Goal: Task Accomplishment & Management: Use online tool/utility

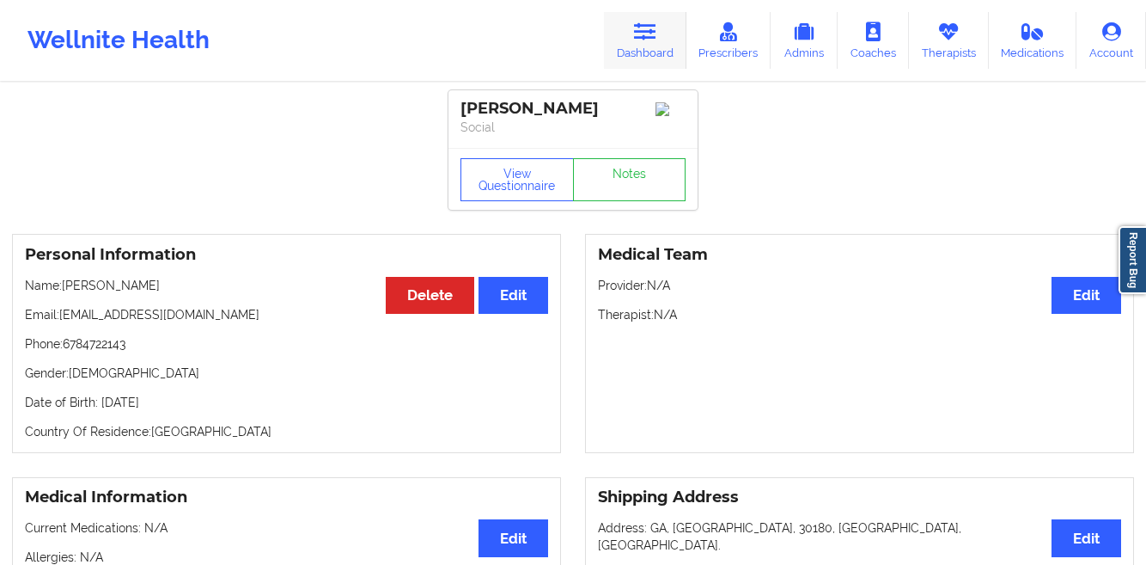
click at [636, 54] on link "Dashboard" at bounding box center [645, 40] width 82 height 57
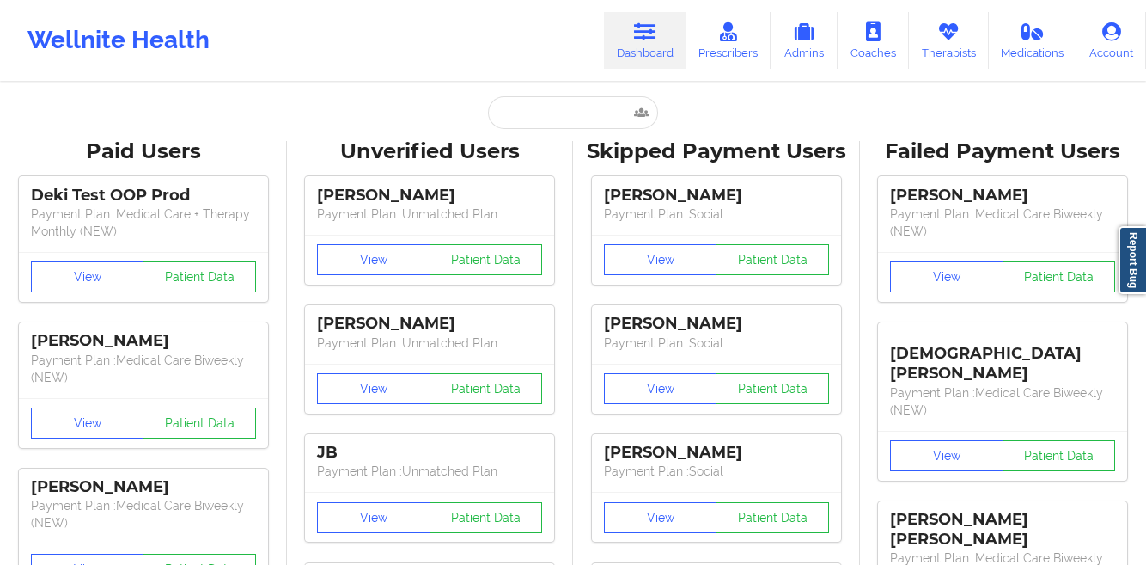
click at [632, 41] on link "Dashboard" at bounding box center [645, 40] width 82 height 57
click at [568, 109] on input "text" at bounding box center [573, 112] width 170 height 33
paste input "[PERSON_NAME]"
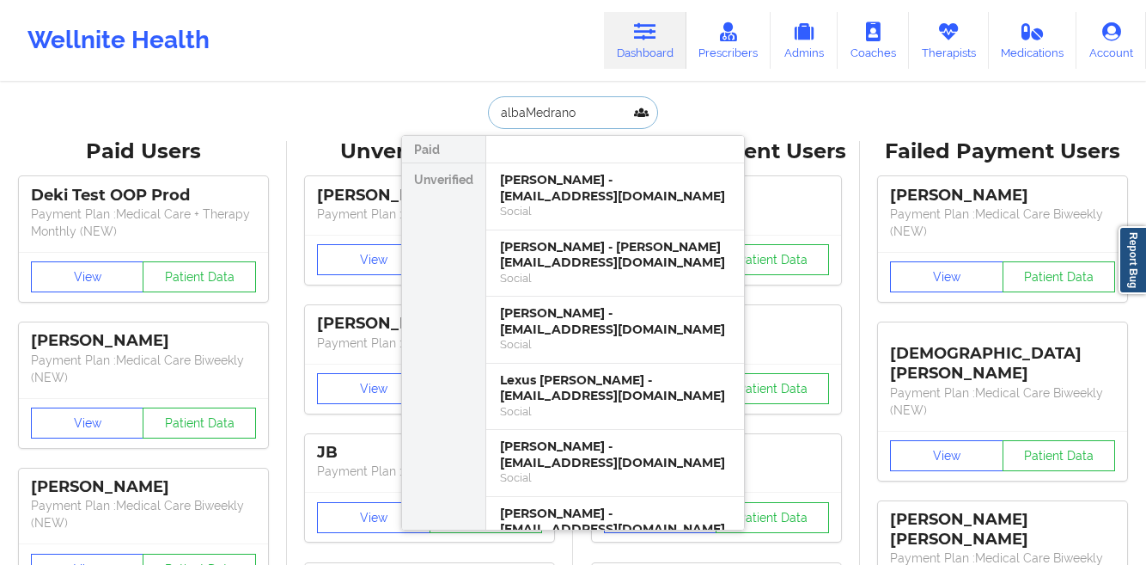
type input "[PERSON_NAME]"
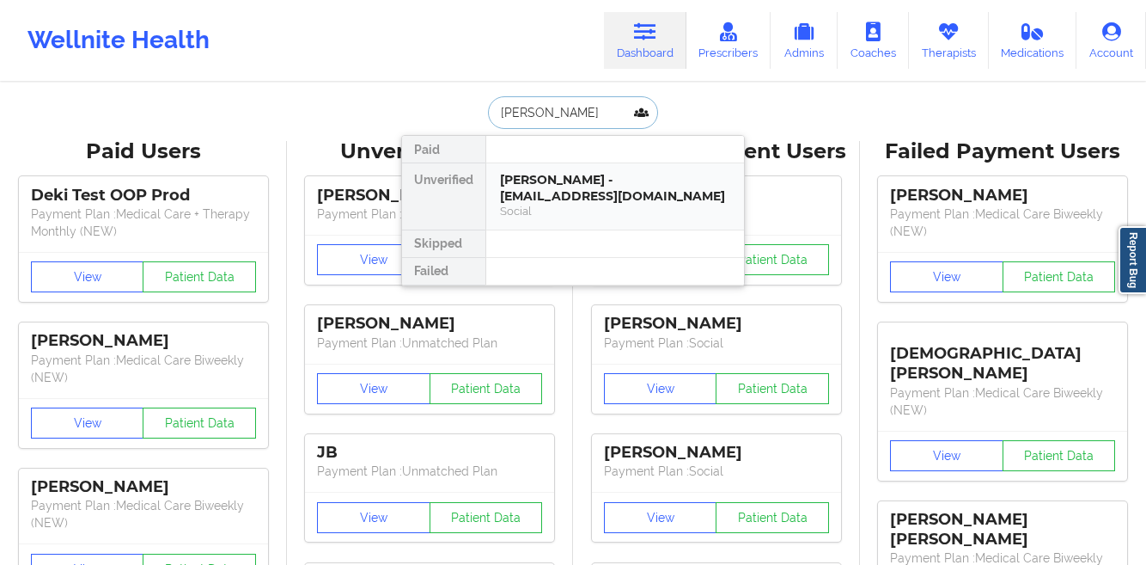
click at [573, 187] on div "[PERSON_NAME] - [EMAIL_ADDRESS][DOMAIN_NAME]" at bounding box center [615, 188] width 230 height 32
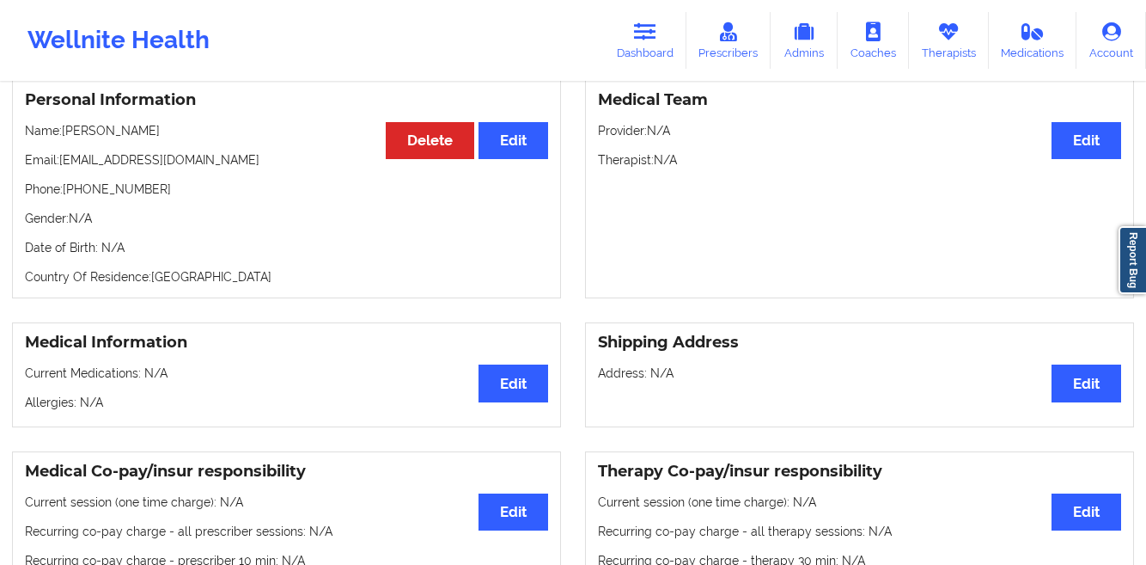
scroll to position [18, 0]
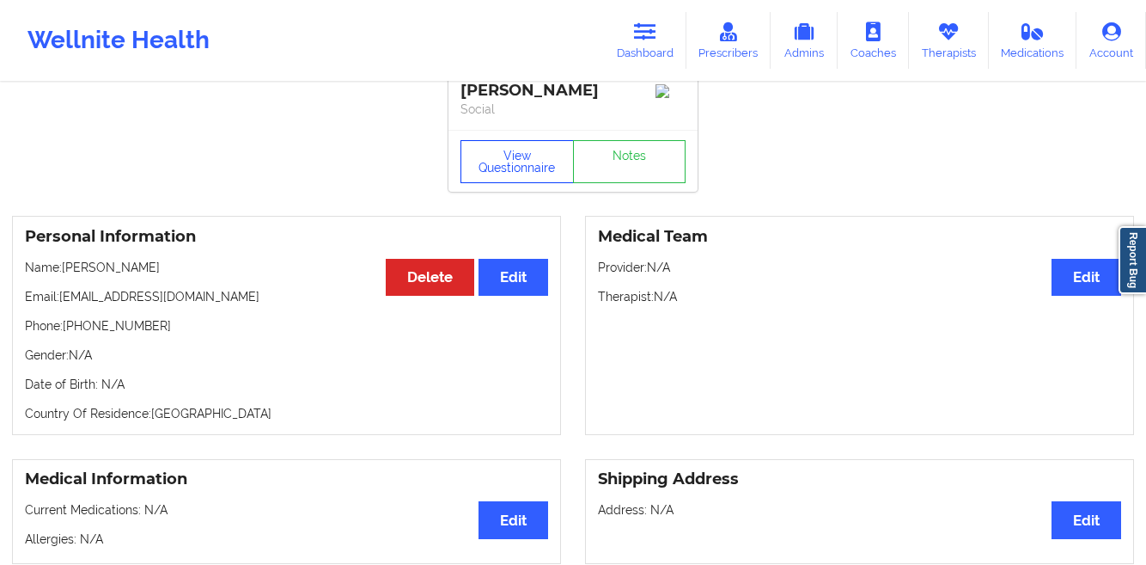
click at [485, 173] on button "View Questionnaire" at bounding box center [517, 161] width 113 height 43
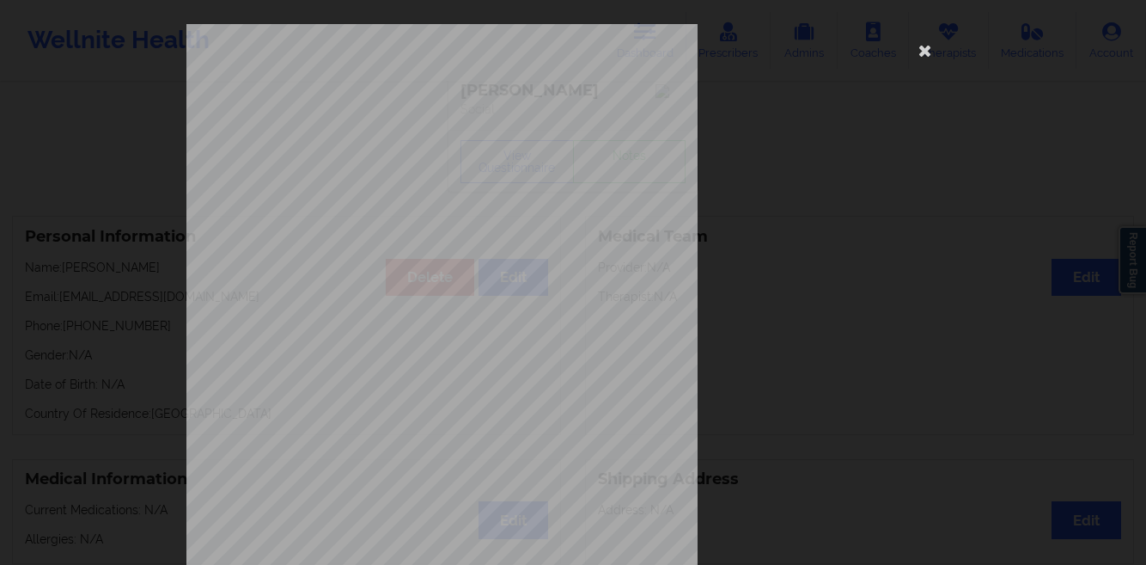
scroll to position [255, 0]
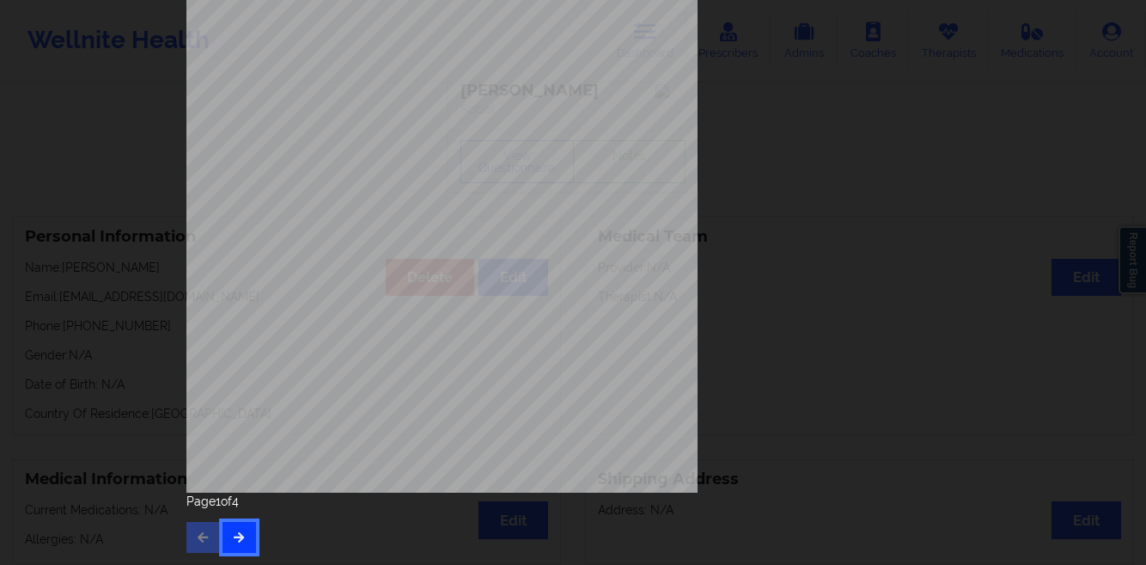
click at [233, 522] on button "button" at bounding box center [240, 537] width 34 height 31
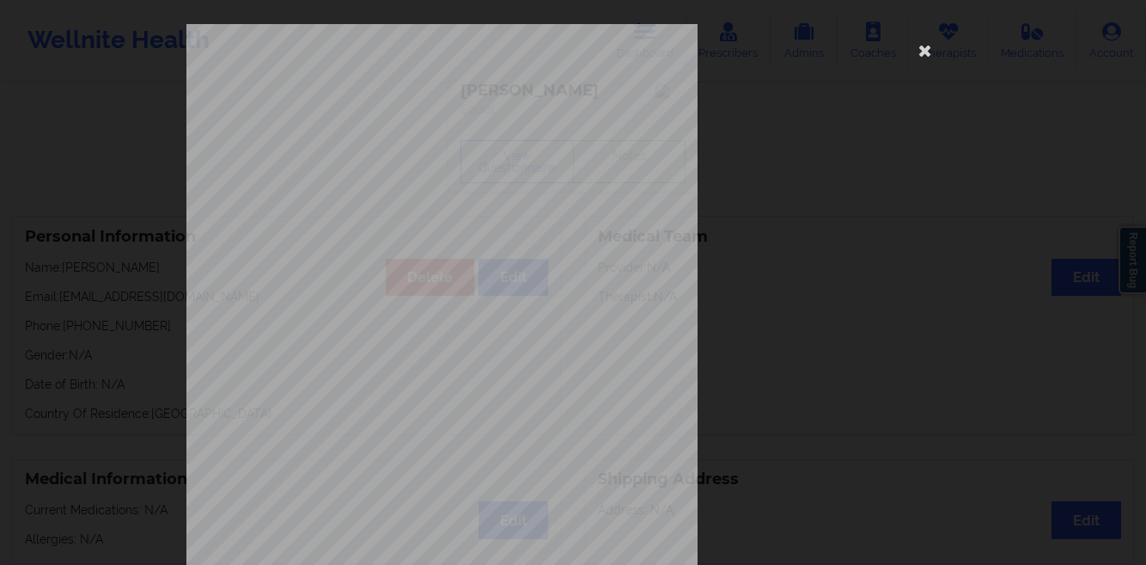
click at [131, 366] on div "This patient has not provided the type of insurance Insurance Member ID for pat…" at bounding box center [573, 282] width 1146 height 565
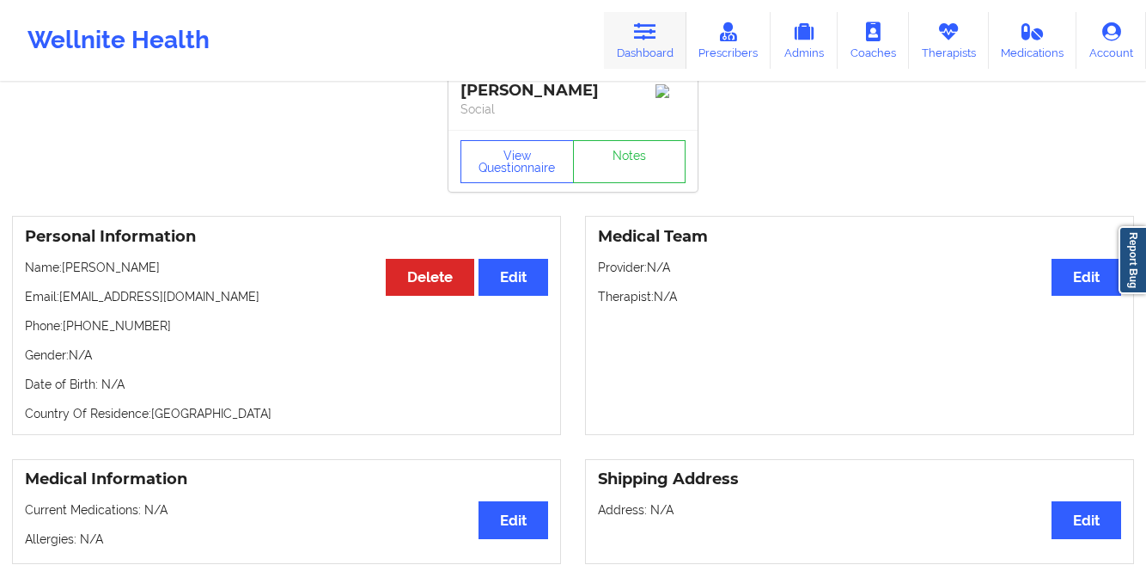
click at [637, 45] on link "Dashboard" at bounding box center [645, 40] width 82 height 57
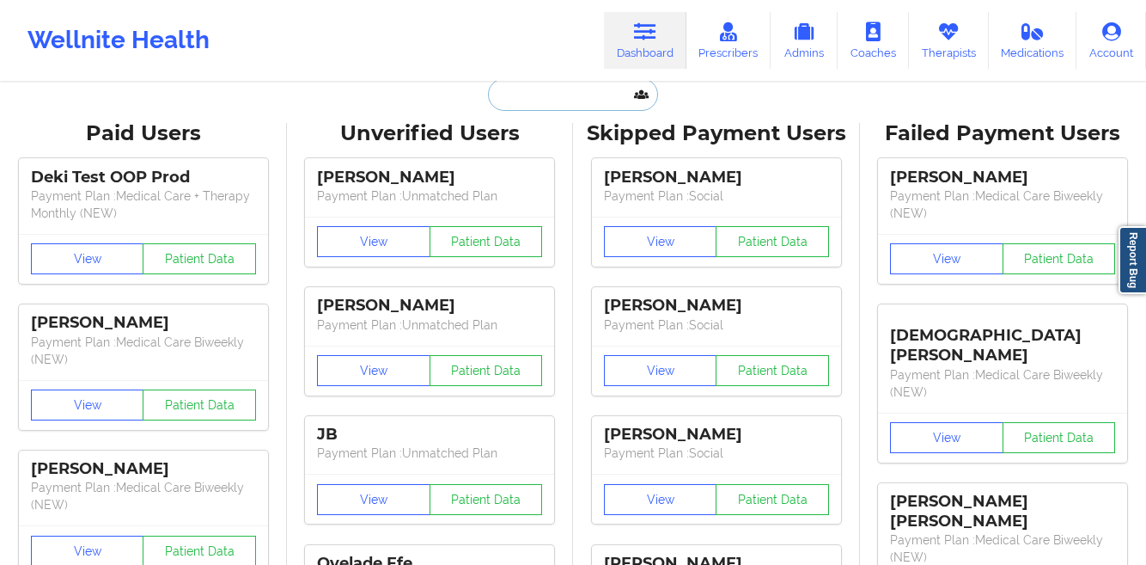
drag, startPoint x: 534, startPoint y: 90, endPoint x: 513, endPoint y: 58, distance: 37.9
click at [534, 90] on input "text" at bounding box center [573, 94] width 170 height 33
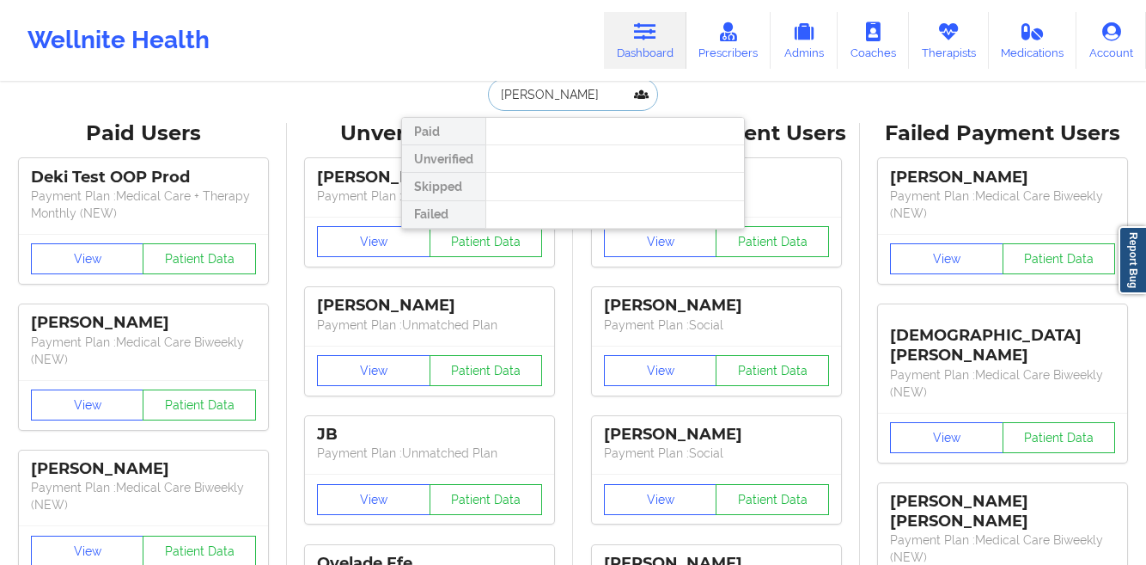
paste input "[PHONE_NUMBER]"
paste input "[PERSON_NAME]"
paste input "[PHONE_NUMBER] [PHONE_NUMBER]"
paste input "text"
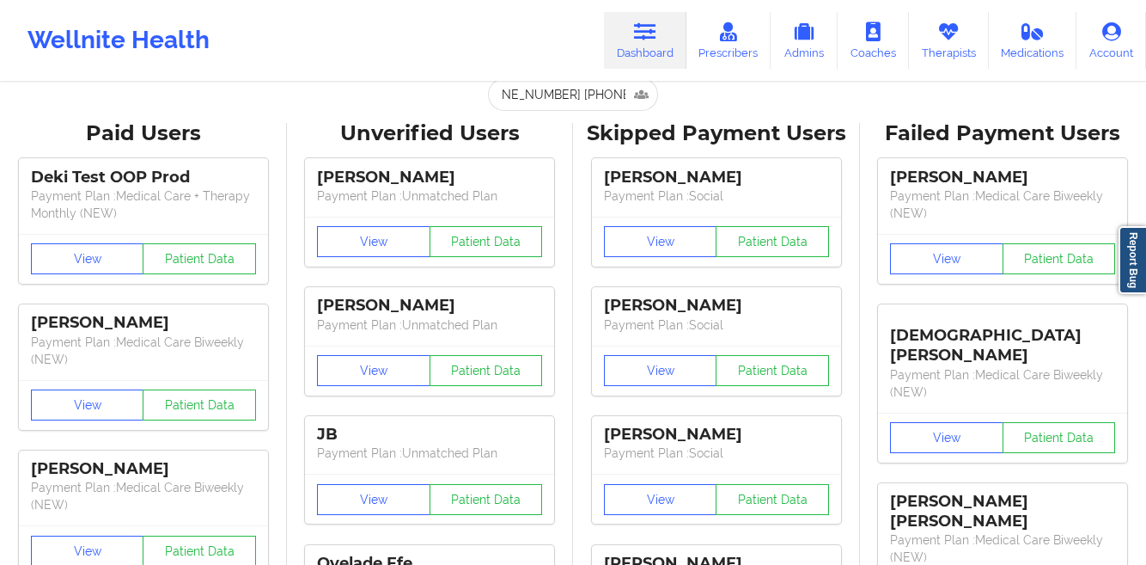
scroll to position [0, 0]
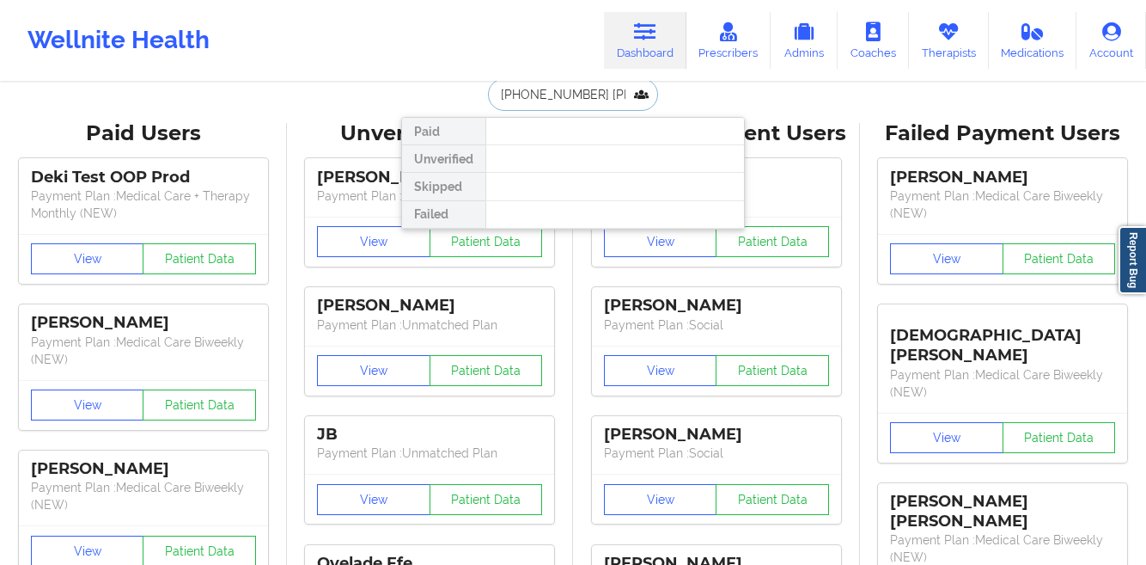
click at [537, 95] on input "[PHONE_NUMBER] [PHONE_NUMBER]" at bounding box center [573, 94] width 170 height 33
paste input "[PERSON_NAME]"
paste input "[PHONE_NUMBER]"
paste input "8509808515"
type input "[PERSON_NAME]"
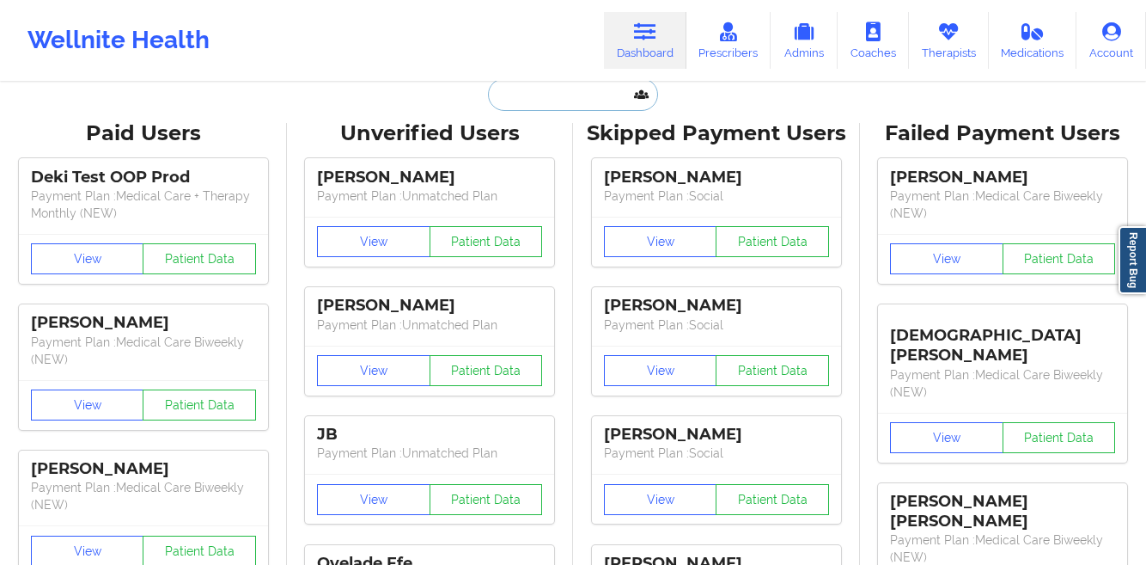
click at [543, 104] on input "text" at bounding box center [573, 94] width 170 height 33
paste input "[PERSON_NAME]"
type input "[PERSON_NAME]"
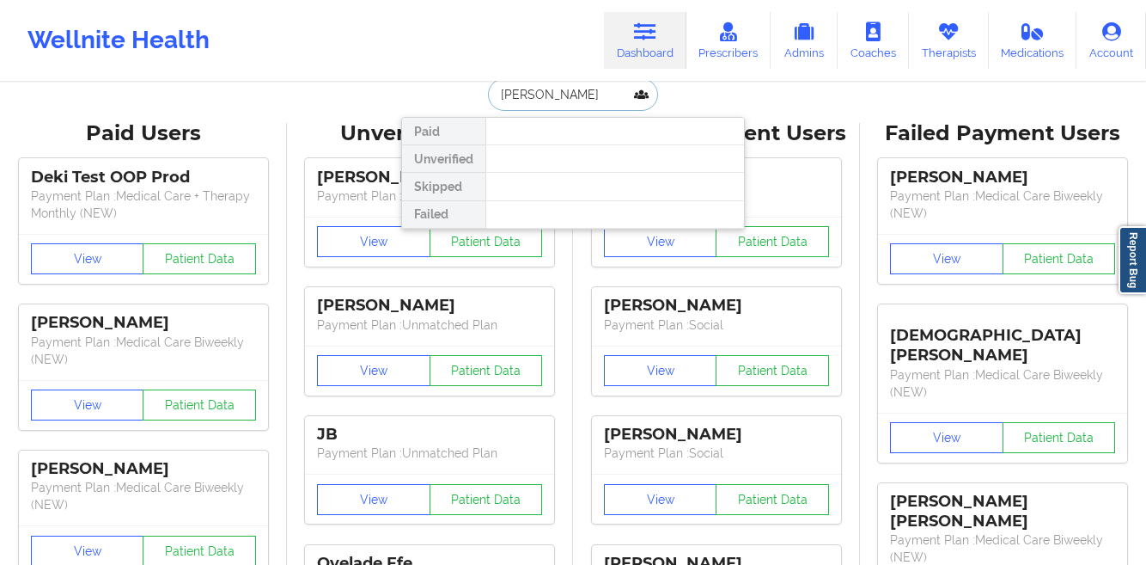
scroll to position [0, 22]
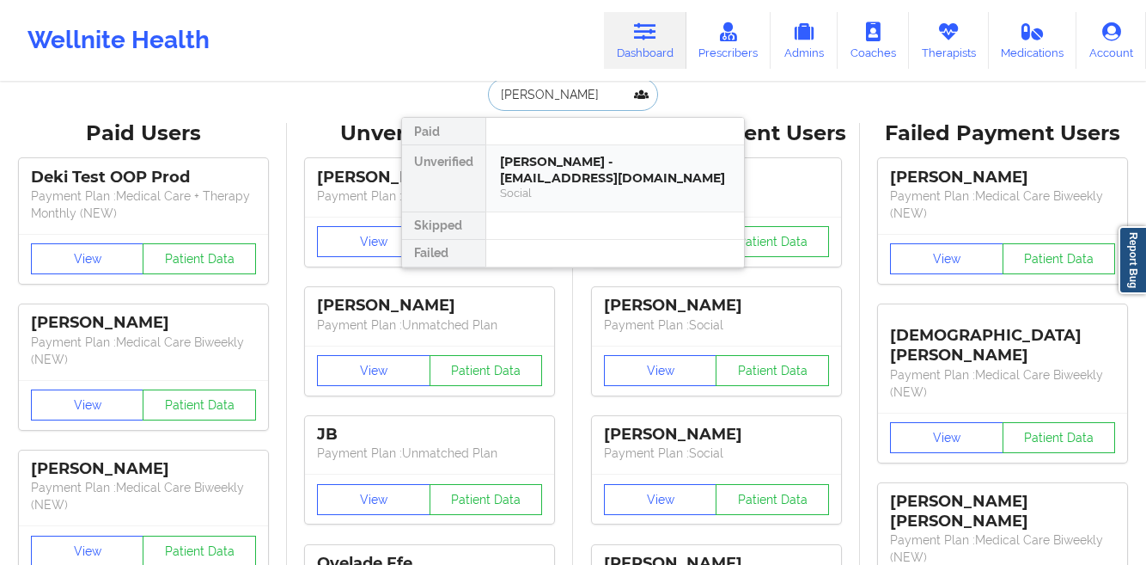
click at [528, 167] on div "[PERSON_NAME] - [EMAIL_ADDRESS][DOMAIN_NAME]" at bounding box center [615, 170] width 230 height 32
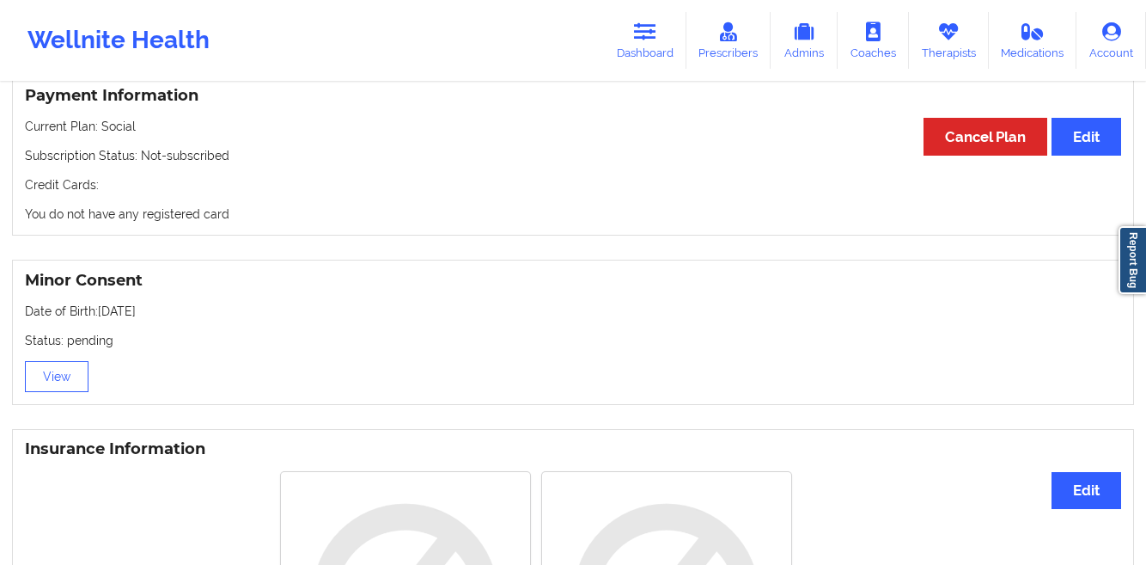
scroll to position [926, 0]
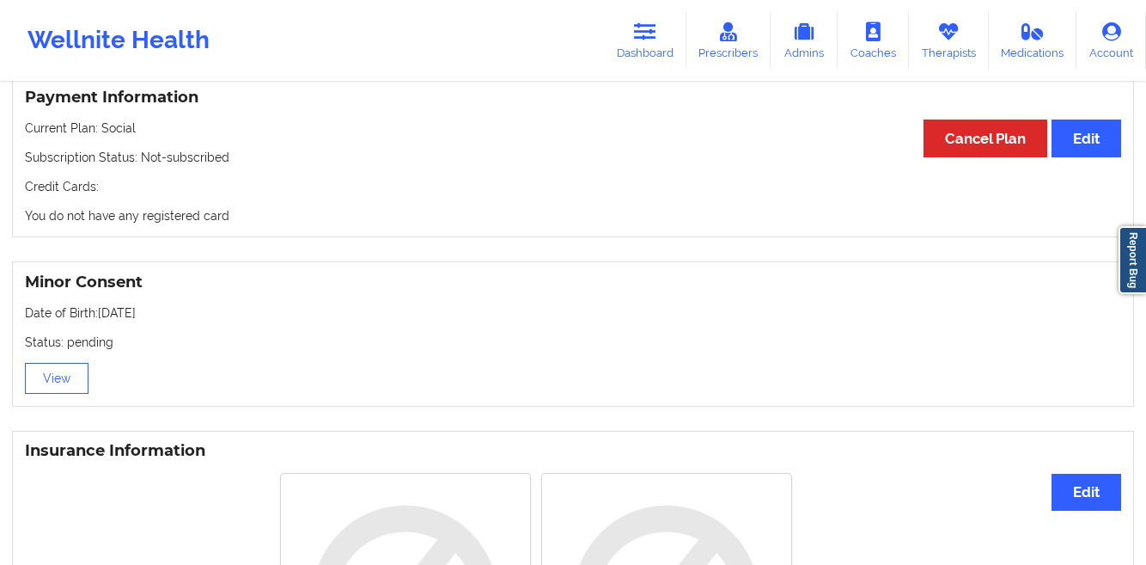
click at [634, 32] on link "Dashboard" at bounding box center [645, 40] width 82 height 57
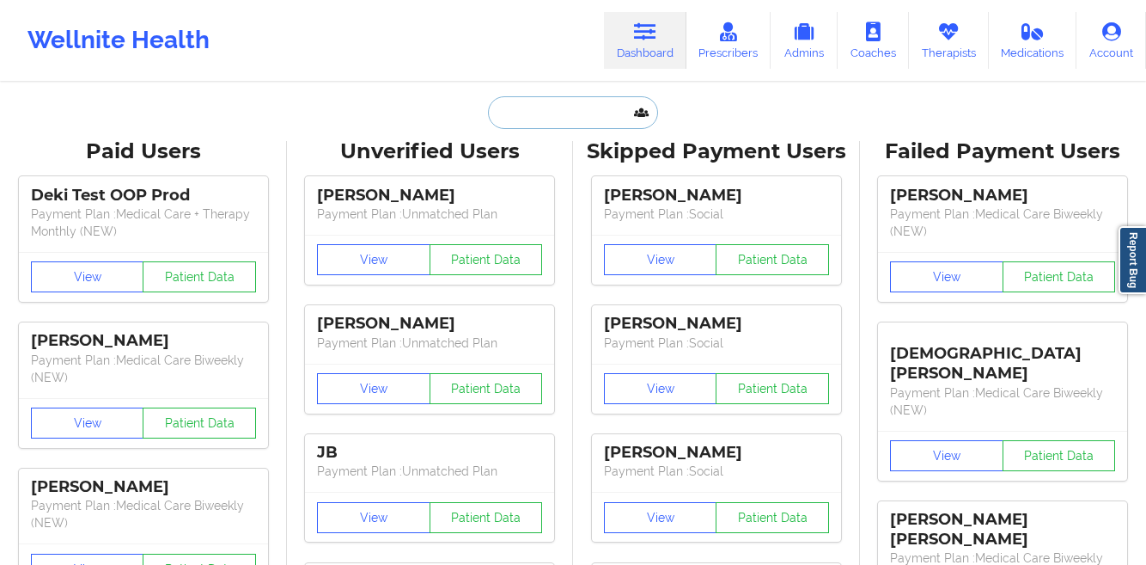
click at [508, 124] on input "text" at bounding box center [573, 112] width 170 height 33
paste input "[PERSON_NAME]"
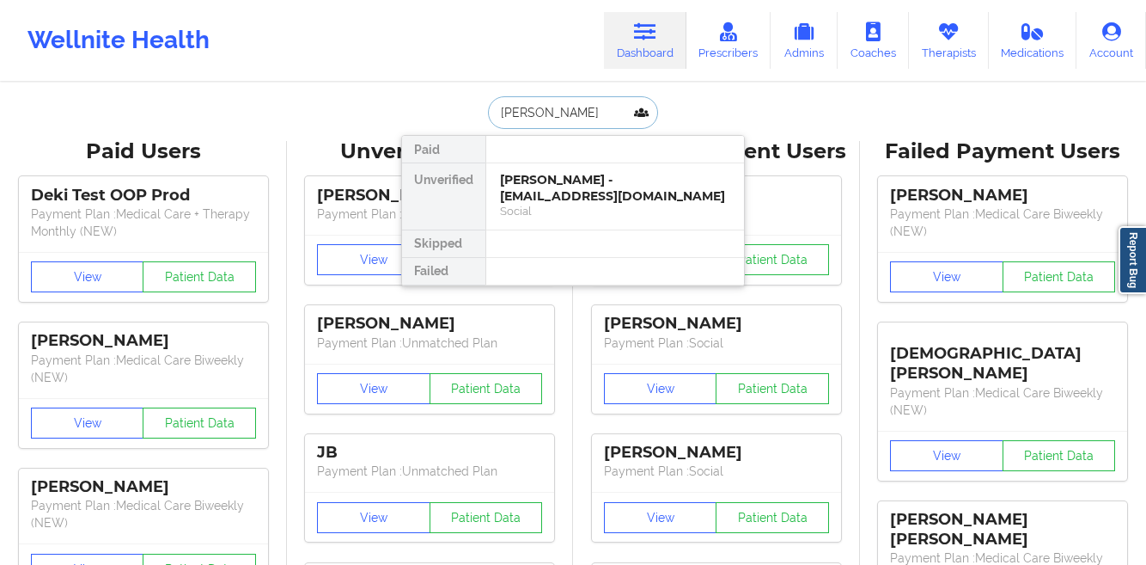
type input "[PERSON_NAME]"
click at [496, 183] on div "[PERSON_NAME] - [EMAIL_ADDRESS][DOMAIN_NAME] Social" at bounding box center [615, 196] width 258 height 66
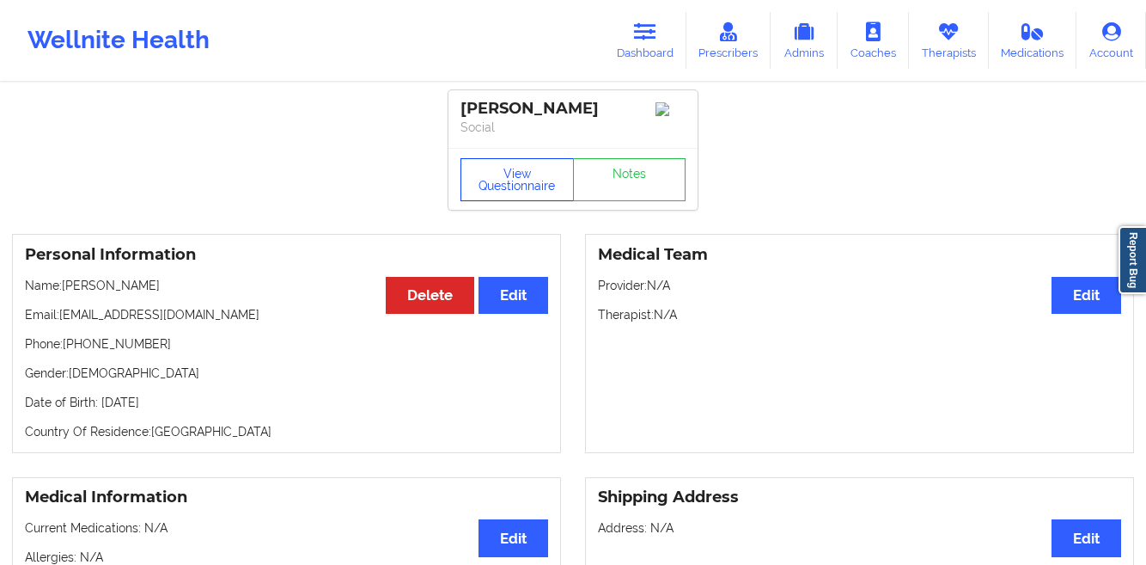
click at [497, 193] on button "View Questionnaire" at bounding box center [517, 179] width 113 height 43
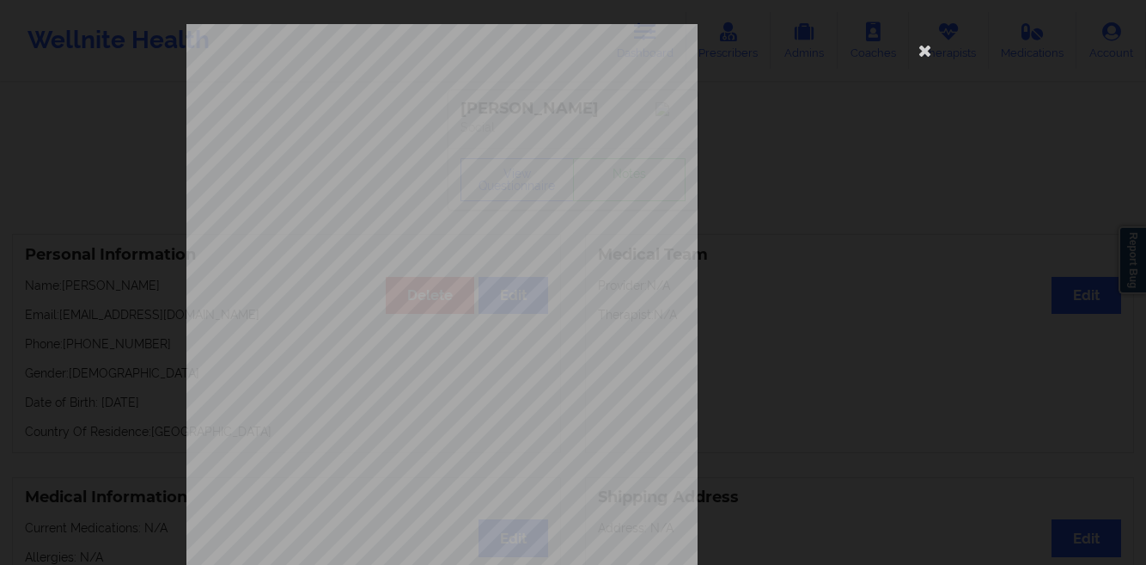
scroll to position [255, 0]
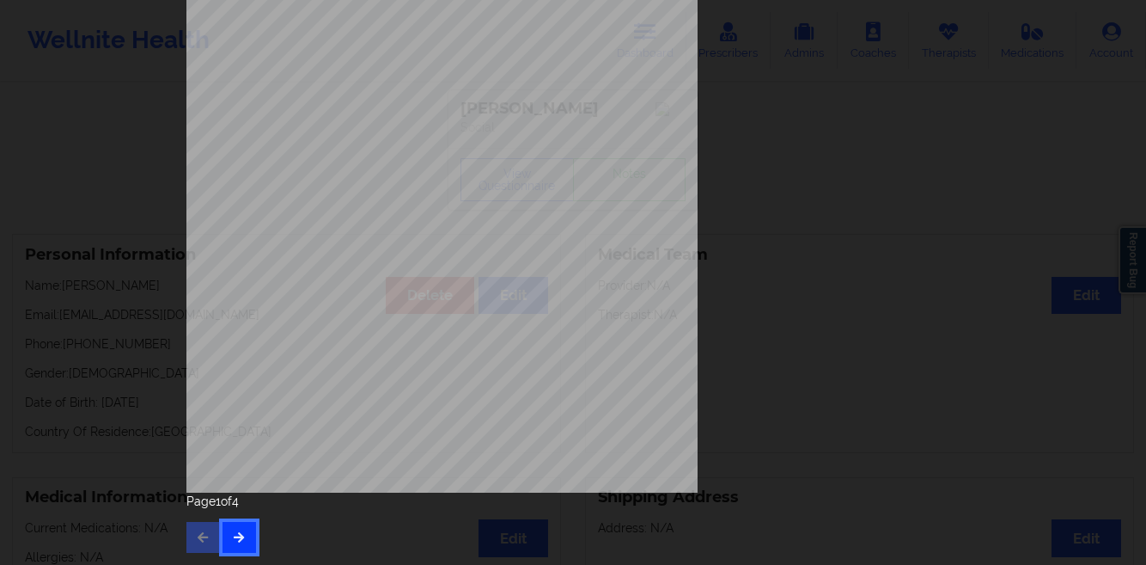
click at [236, 527] on button "button" at bounding box center [240, 537] width 34 height 31
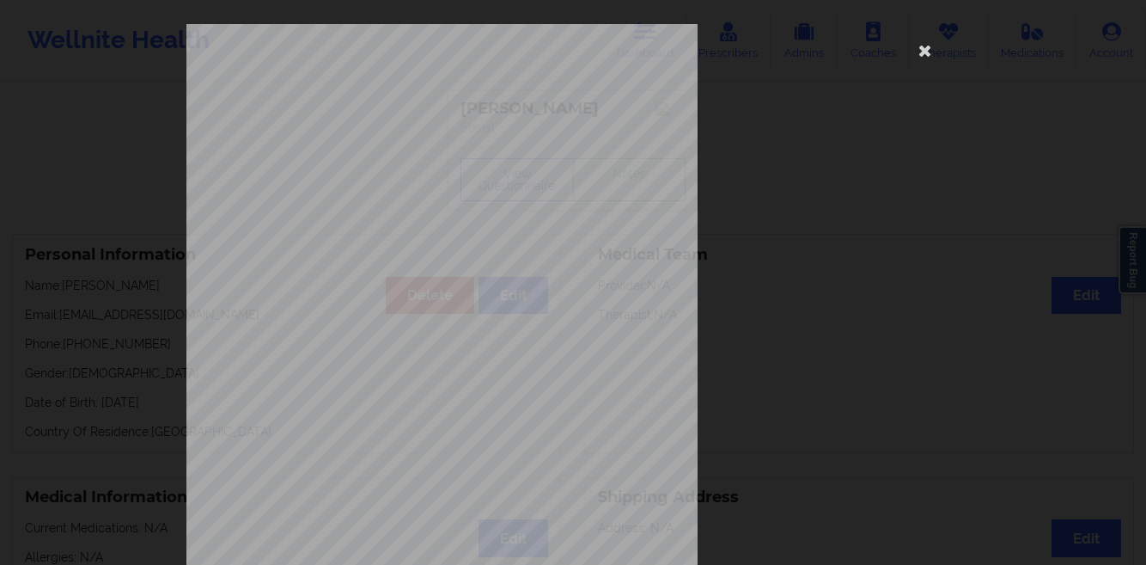
click at [822, 210] on div "commercial Insurance Member ID for patient This patient has not provided his Me…" at bounding box center [572, 385] width 773 height 723
click at [919, 58] on icon at bounding box center [925, 49] width 27 height 27
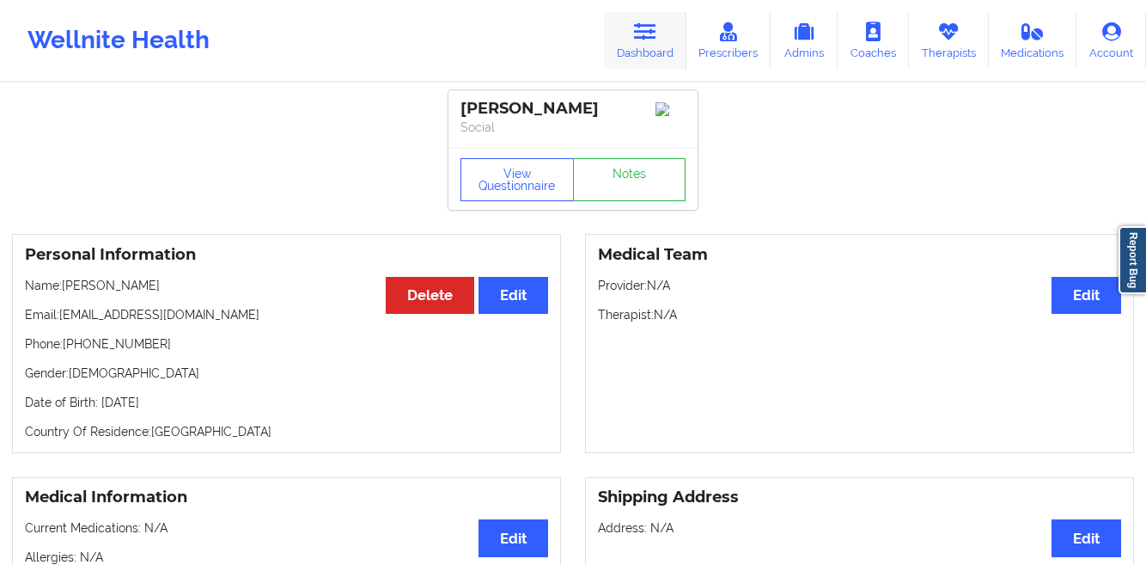
click at [666, 34] on link "Dashboard" at bounding box center [645, 40] width 82 height 57
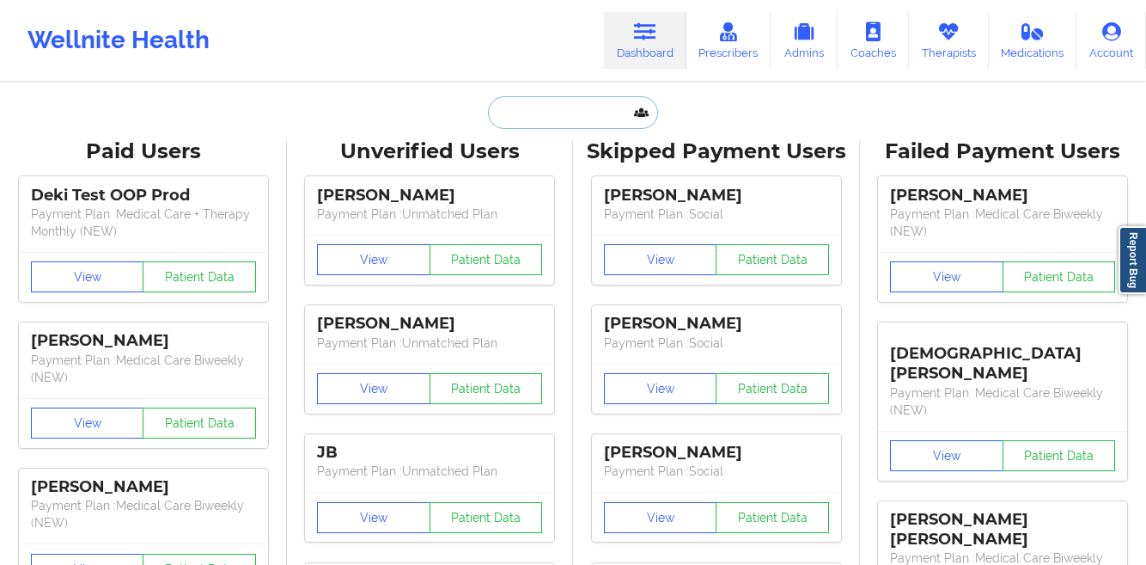
click at [589, 115] on input "text" at bounding box center [573, 112] width 170 height 33
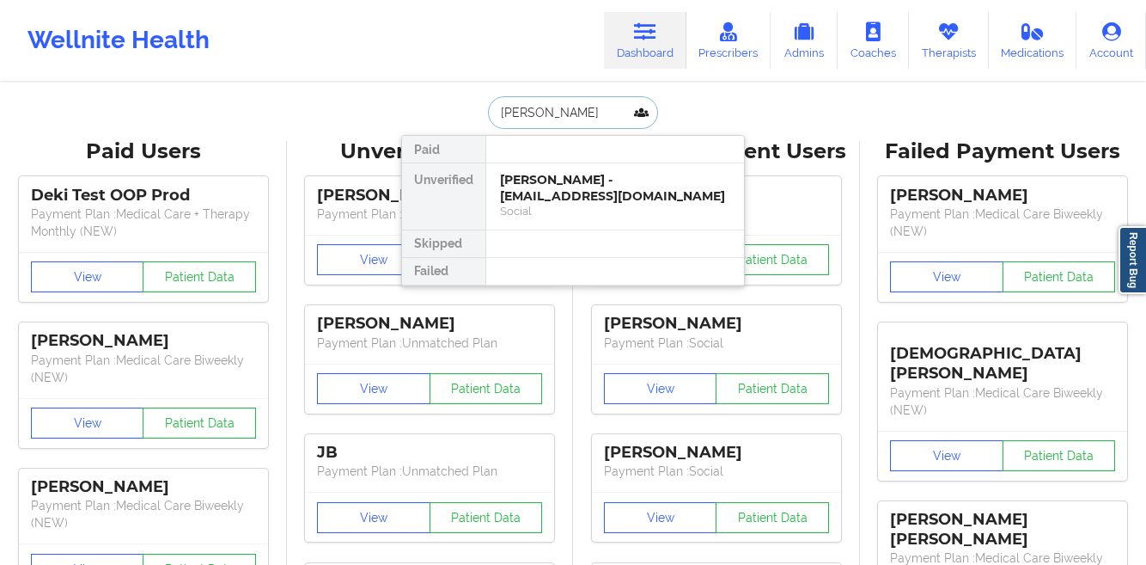
type input "[PERSON_NAME]"
click at [536, 181] on div "[PERSON_NAME] - [EMAIL_ADDRESS][DOMAIN_NAME]" at bounding box center [615, 188] width 230 height 32
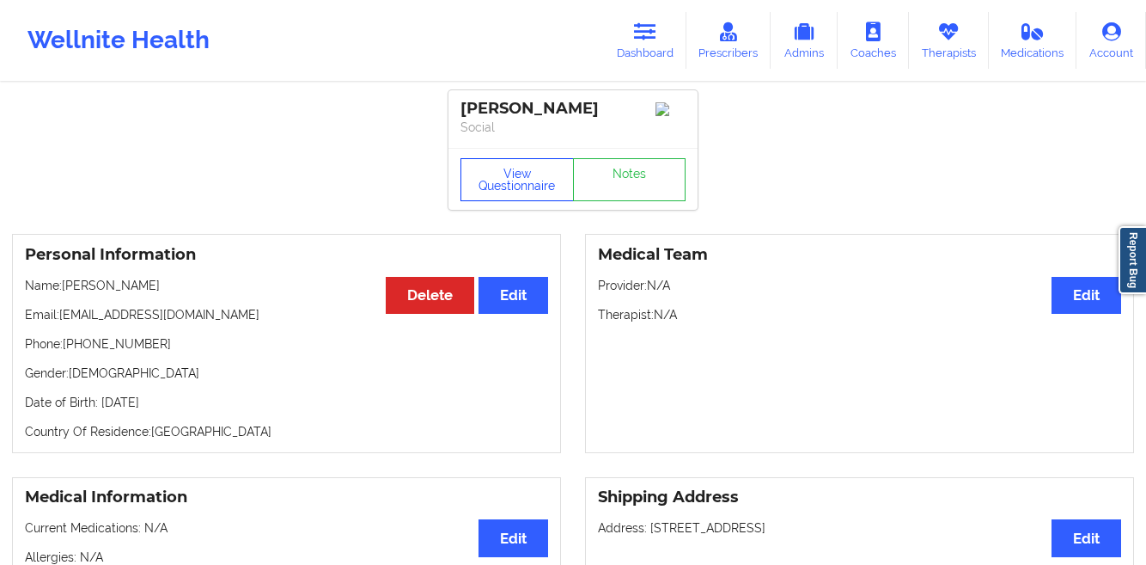
click at [491, 187] on button "View Questionnaire" at bounding box center [517, 179] width 113 height 43
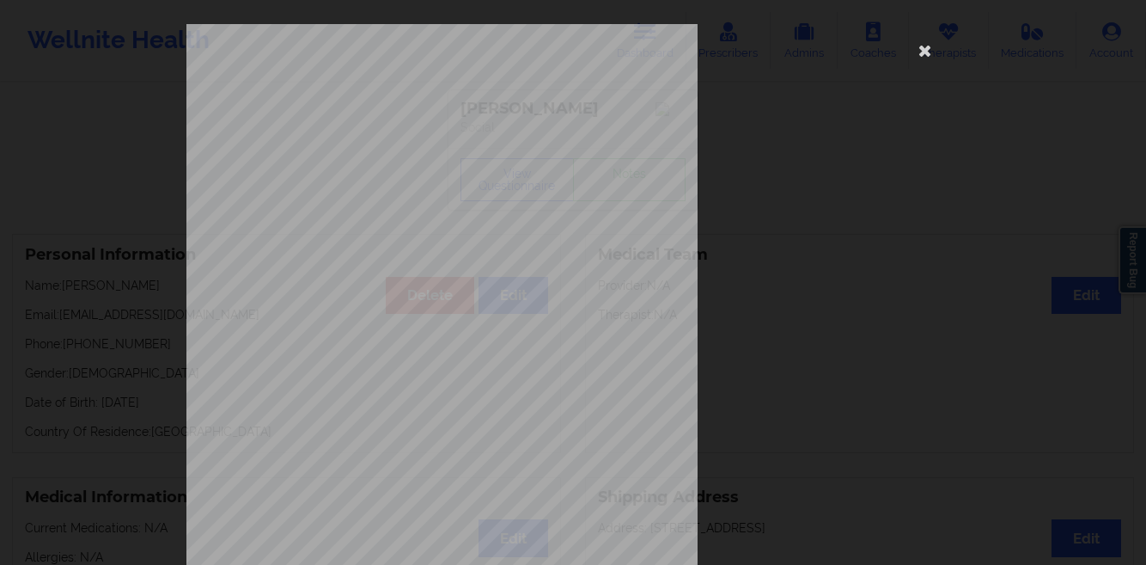
scroll to position [255, 0]
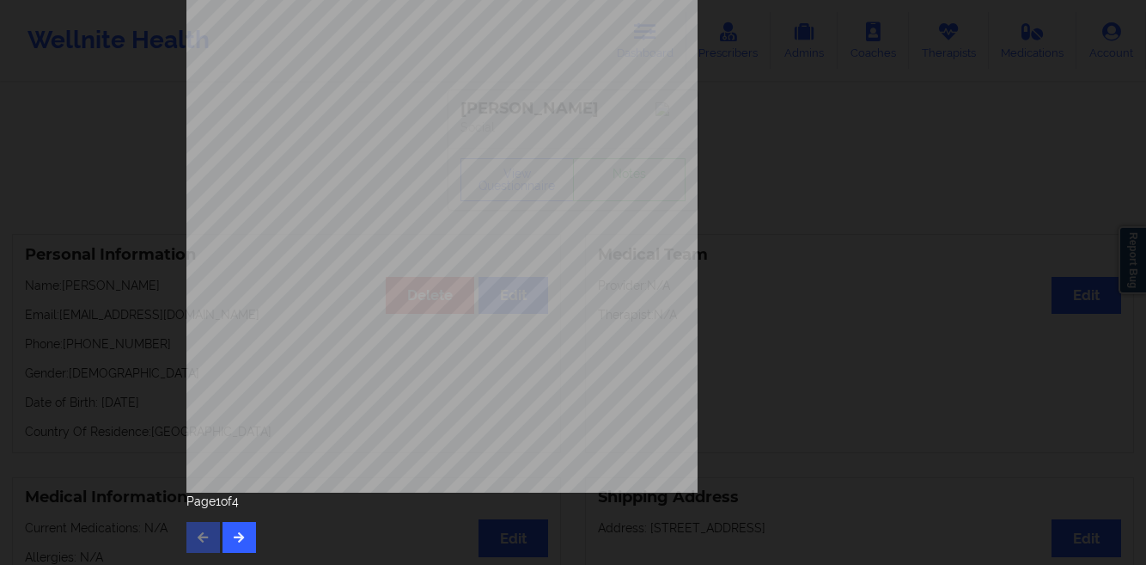
click at [235, 554] on div "[STREET_ADDRESS] What state do you live in ? [US_STATE] Full Name [PERSON_NAME]…" at bounding box center [572, 161] width 797 height 808
click at [231, 545] on button "button" at bounding box center [240, 537] width 34 height 31
